Goal: Task Accomplishment & Management: Manage account settings

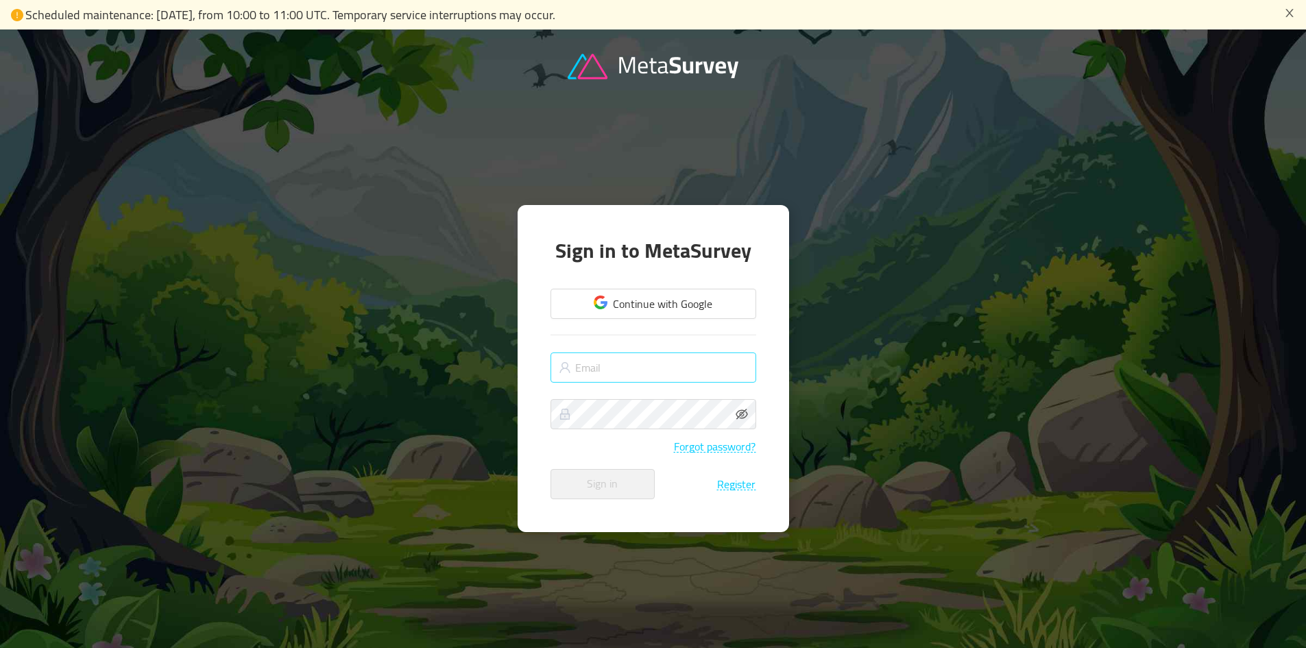
click at [621, 352] on input "text" at bounding box center [653, 367] width 206 height 30
type input "[PERSON_NAME][EMAIL_ADDRESS][DOMAIN_NAME]"
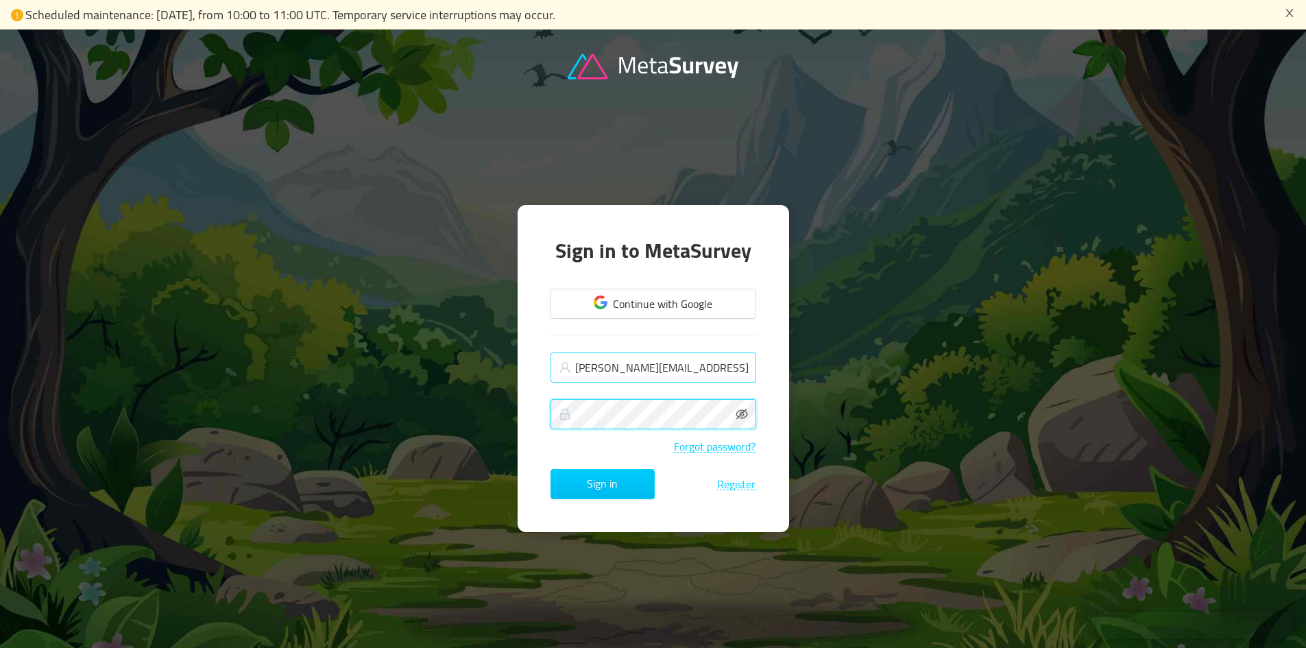
click at [550, 469] on button "Sign in" at bounding box center [602, 484] width 104 height 30
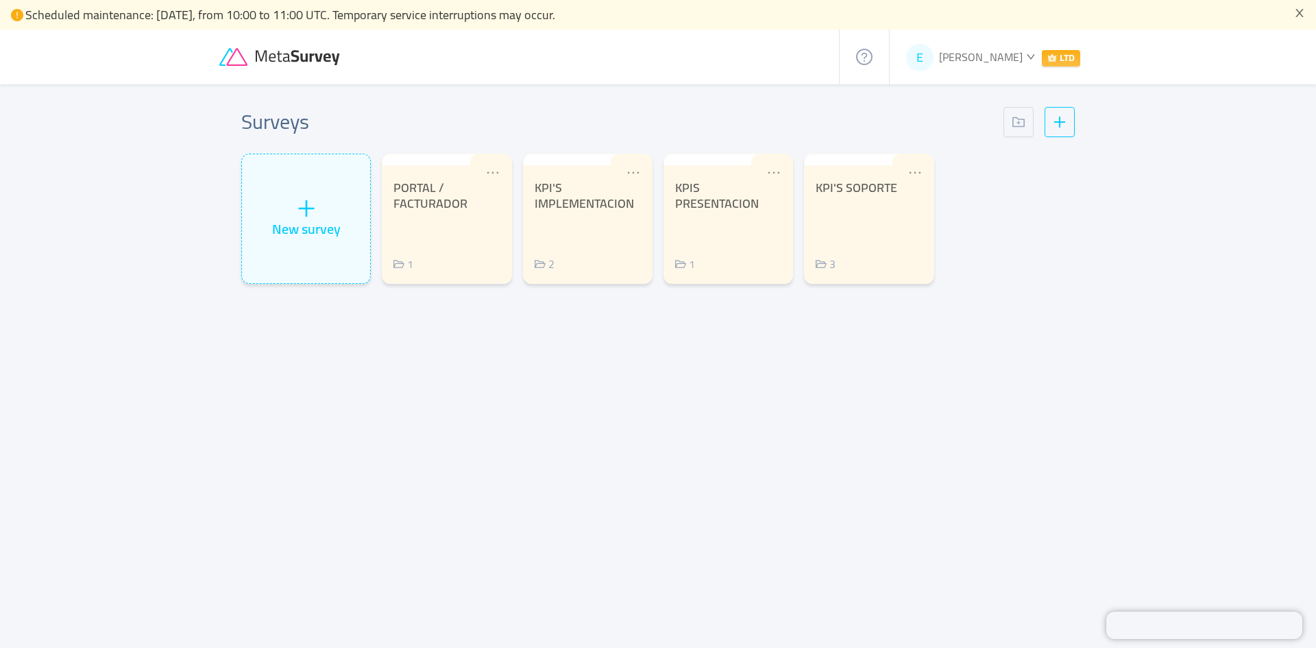
click at [994, 63] on span "[PERSON_NAME]" at bounding box center [981, 57] width 84 height 21
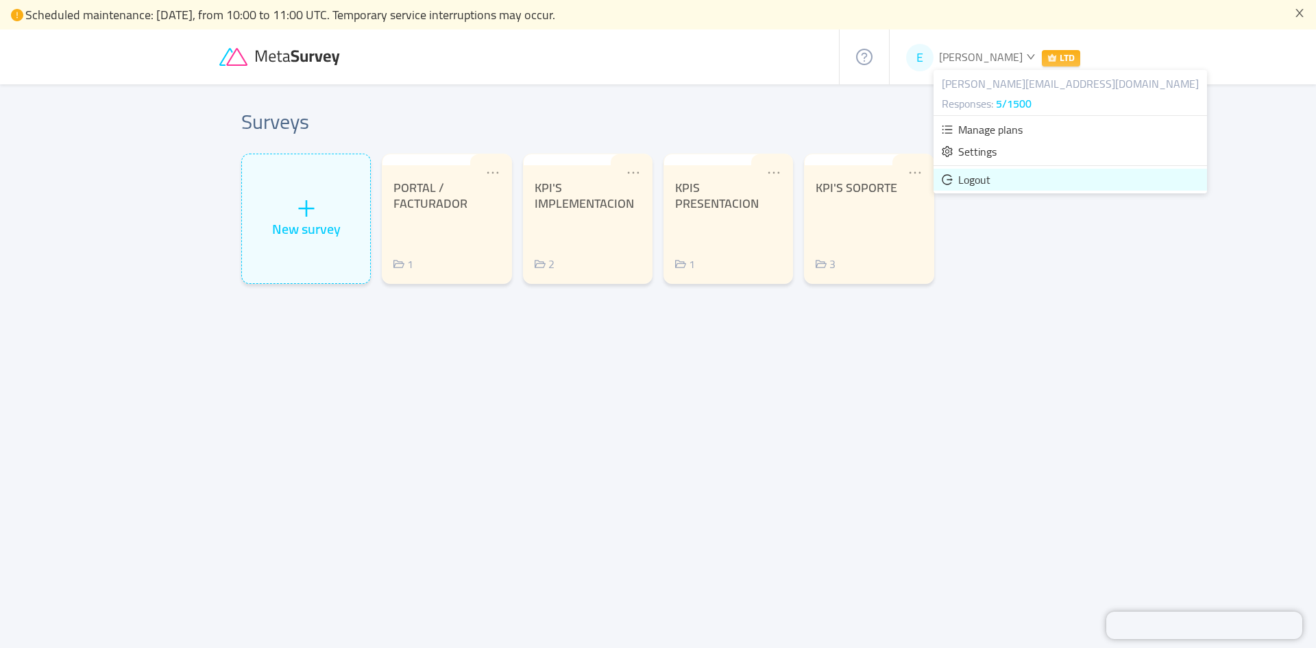
click at [976, 188] on span "Logout" at bounding box center [974, 179] width 32 height 21
